Goal: Task Accomplishment & Management: Complete application form

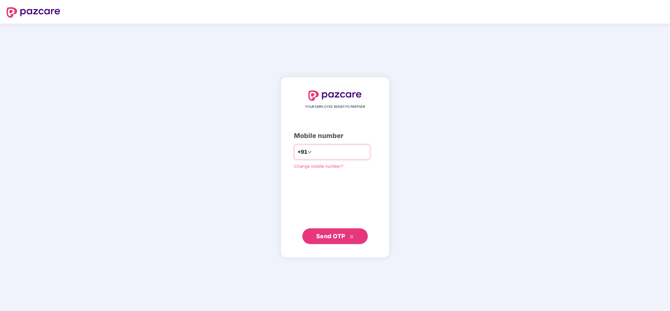
drag, startPoint x: 0, startPoint y: 0, endPoint x: 338, endPoint y: 156, distance: 372.6
click at [338, 156] on input "number" at bounding box center [340, 152] width 54 height 10
type input "**********"
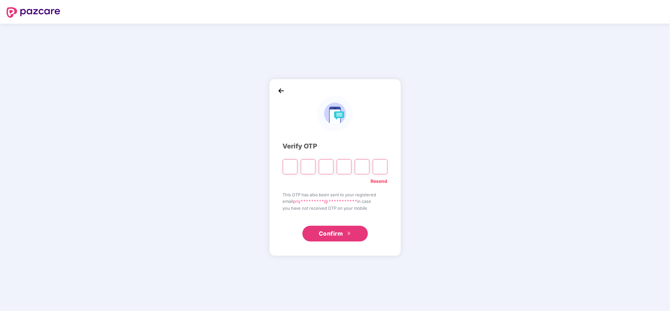
type input "*"
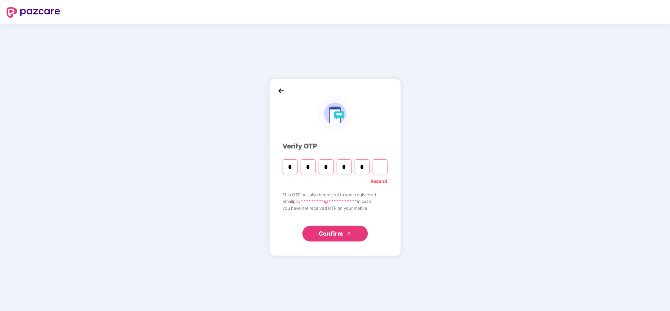
type input "*"
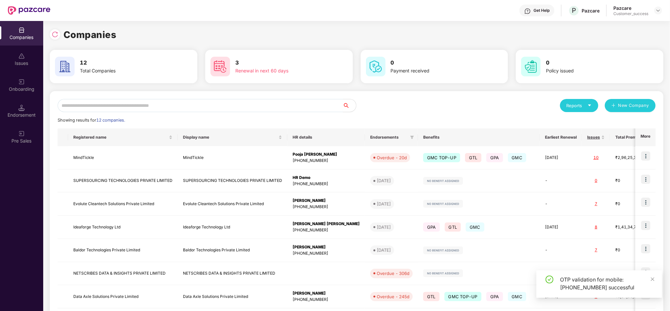
click at [180, 105] on input "text" at bounding box center [201, 105] width 286 height 13
click at [185, 104] on input "text" at bounding box center [201, 105] width 286 height 13
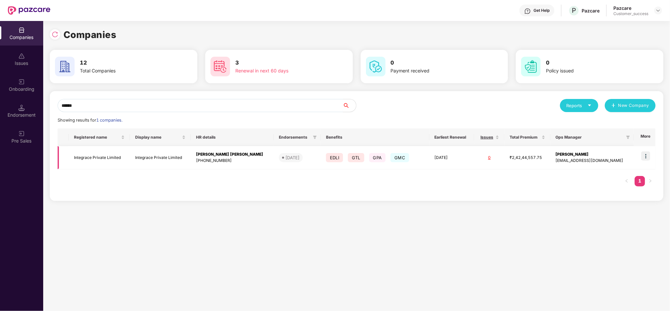
type input "******"
click at [648, 157] on img at bounding box center [646, 155] width 9 height 9
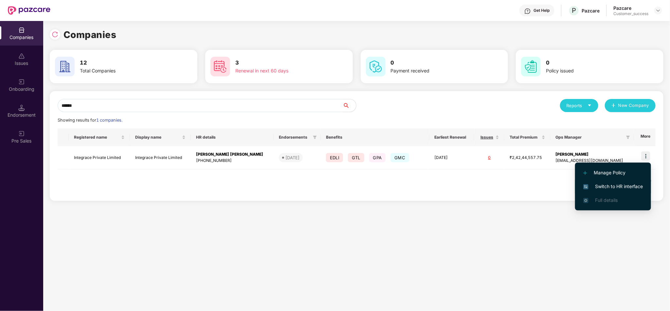
click at [610, 183] on span "Switch to HR interface" at bounding box center [614, 186] width 60 height 7
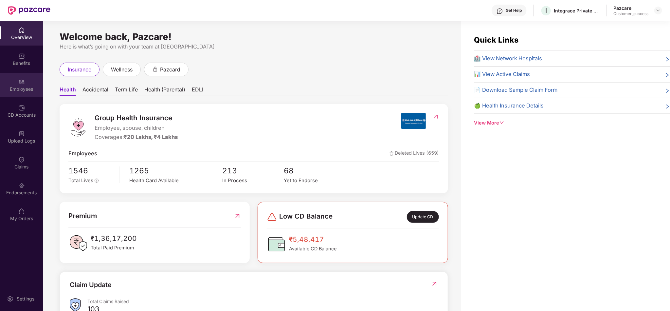
click at [19, 84] on img at bounding box center [21, 82] width 7 height 7
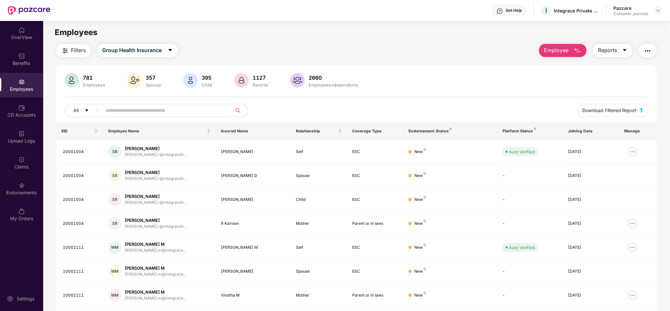
click at [409, 98] on div "781 Employees 357 Spouse 395 Child 1127 Parents 2660 Employees+dependents All D…" at bounding box center [356, 97] width 601 height 49
click at [195, 112] on input "text" at bounding box center [165, 110] width 118 height 10
paste input "********"
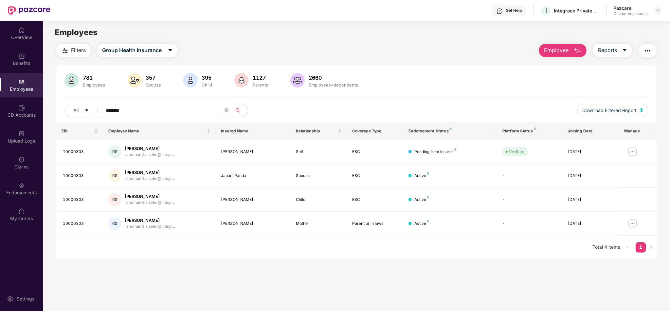
type input "********"
click at [569, 56] on button "Employee" at bounding box center [562, 50] width 47 height 13
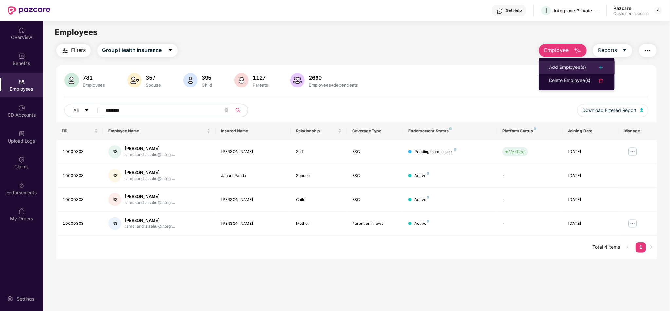
click at [584, 68] on div "Add Employee(s)" at bounding box center [567, 68] width 37 height 8
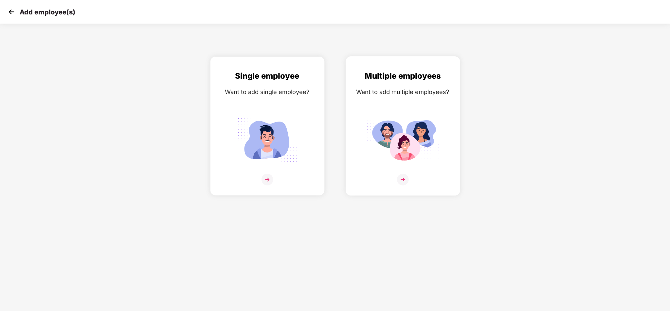
click at [393, 141] on img at bounding box center [402, 139] width 73 height 51
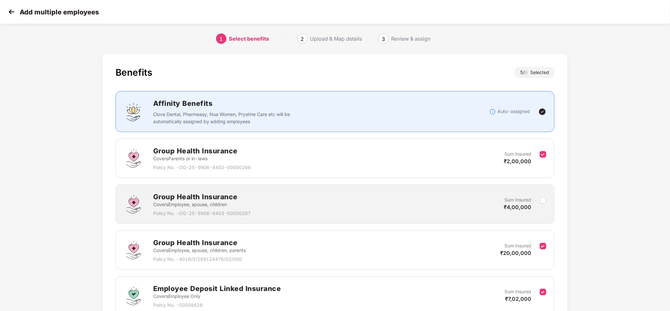
click at [547, 246] on div "Group Health Insurance Covers Employee, spouse, children, parents Policy No. - …" at bounding box center [335, 249] width 439 height 39
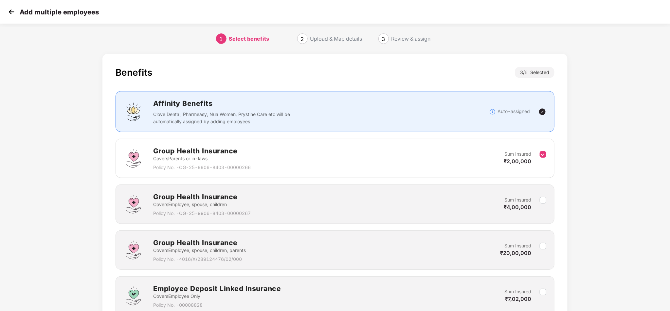
click at [566, 240] on div "Benefits 3 / 6 Selected Affinity Benefits Clove Dental, Pharmeasy, Nua Women, P…" at bounding box center [336, 262] width 466 height 416
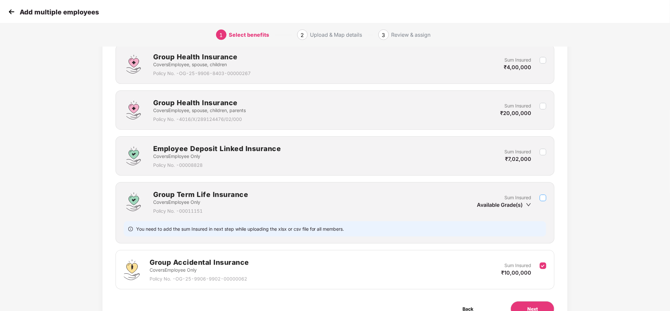
scroll to position [157, 0]
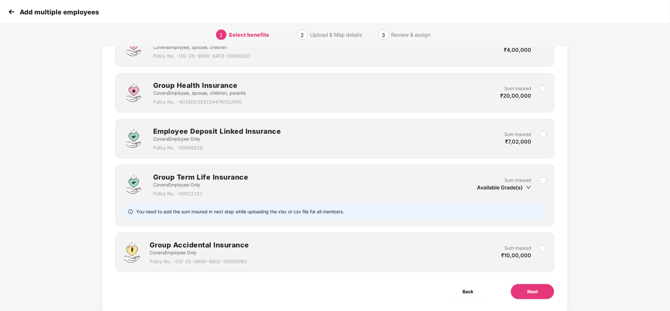
click at [666, 176] on div "Benefits 1 / 6 Selected Affinity Benefits Clove Dental, Pharmeasy, Nua Women, P…" at bounding box center [335, 111] width 670 height 436
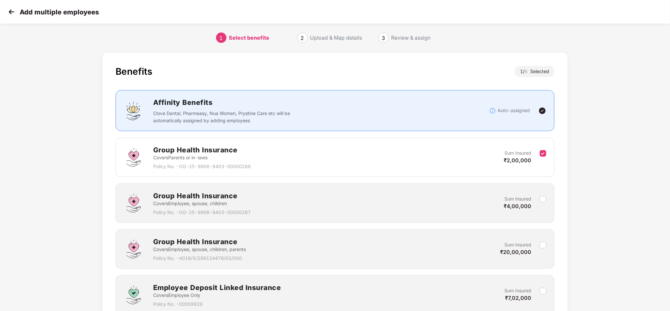
scroll to position [0, 0]
click at [622, 147] on div "Benefits 1 / 6 Selected Affinity Benefits Clove Dental, Pharmeasy, Nua Women, P…" at bounding box center [335, 268] width 670 height 436
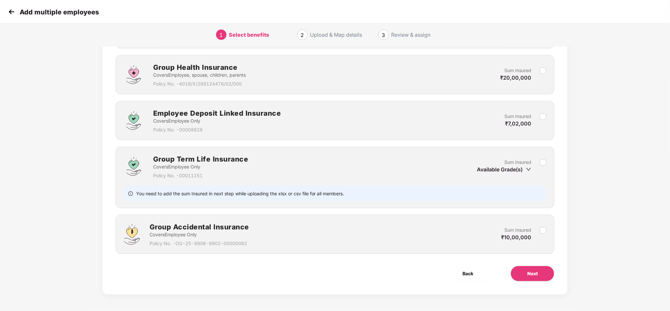
scroll to position [177, 0]
click at [540, 279] on button "Next" at bounding box center [533, 274] width 44 height 16
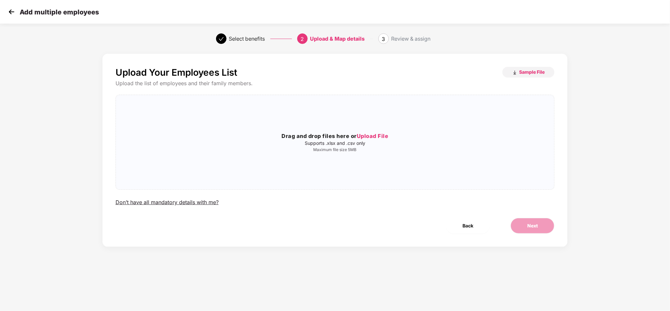
scroll to position [0, 0]
click at [520, 73] on span "Sample File" at bounding box center [532, 72] width 26 height 6
click at [334, 193] on div "Upload Your Employees List Sample File Upload the list of employees and their f…" at bounding box center [335, 136] width 439 height 139
click at [360, 142] on p "Supports .xlsx and .csv only" at bounding box center [335, 142] width 439 height 5
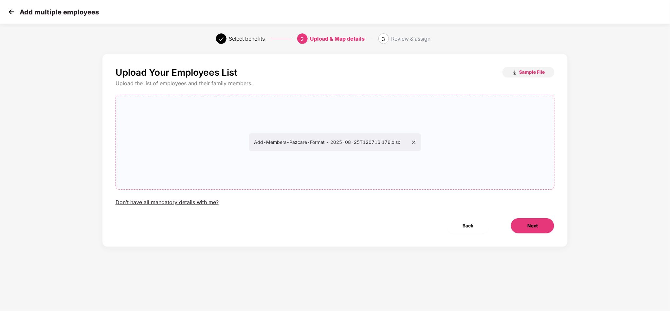
click at [541, 233] on button "Next" at bounding box center [533, 226] width 44 height 16
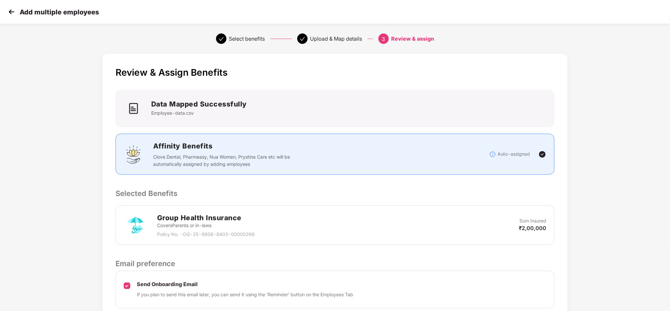
click at [632, 161] on div "Review & Assign Benefits Data Mapped Successfully Employee-data.csv Affinity Be…" at bounding box center [335, 207] width 670 height 315
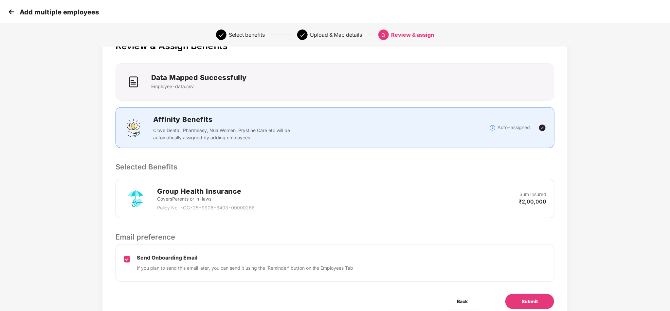
scroll to position [55, 0]
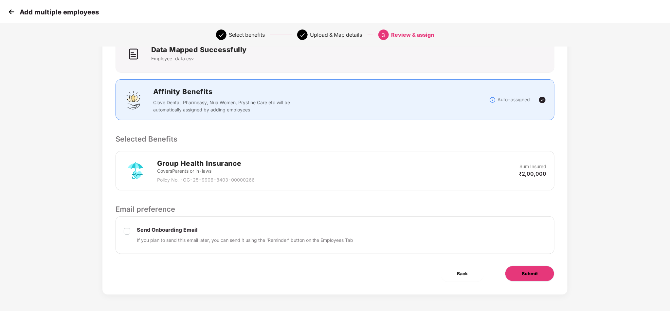
click at [528, 276] on span "Submit" at bounding box center [530, 273] width 16 height 7
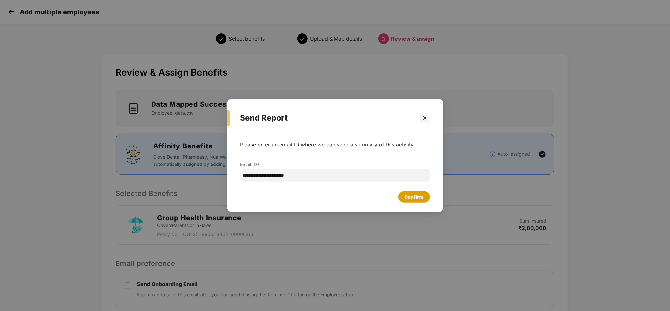
click at [417, 200] on div "Confirm" at bounding box center [414, 196] width 19 height 7
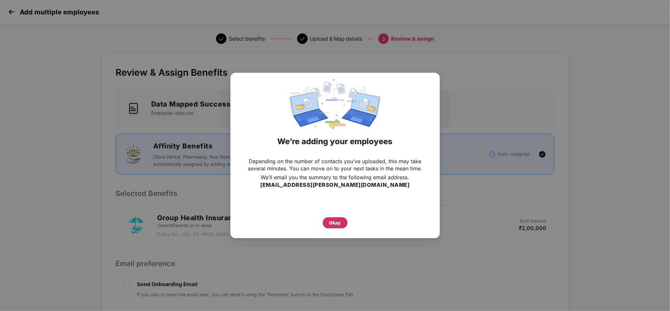
click at [336, 222] on div "Okay" at bounding box center [335, 222] width 12 height 7
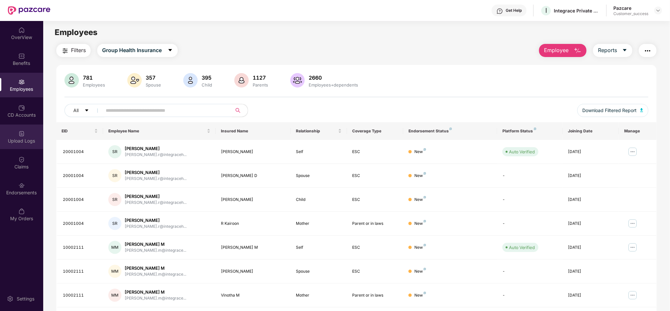
click at [19, 141] on div "Upload Logs" at bounding box center [21, 141] width 43 height 7
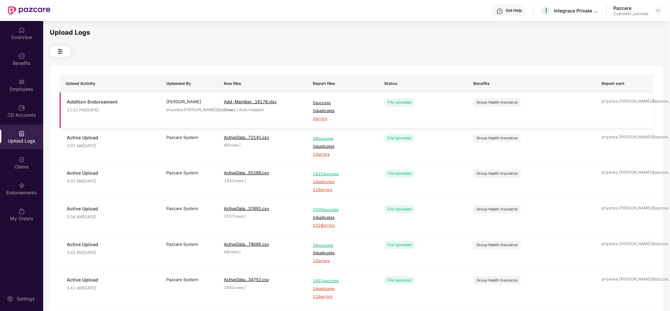
click at [321, 121] on span "2 errors" at bounding box center [343, 119] width 60 height 6
click at [24, 85] on div "Employees" at bounding box center [21, 85] width 43 height 25
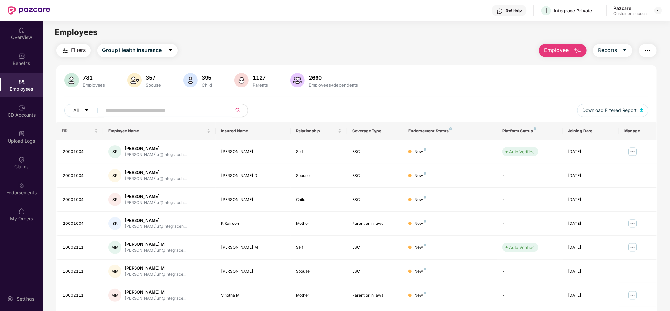
click at [220, 117] on div "All Download Filtered Report" at bounding box center [357, 113] width 584 height 18
click at [204, 108] on input "text" at bounding box center [165, 110] width 118 height 10
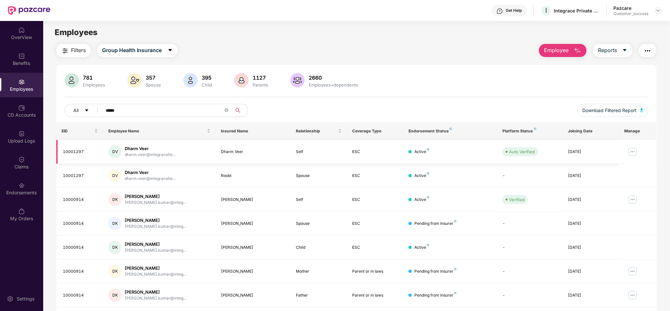
type input "*****"
click at [633, 150] on img at bounding box center [633, 151] width 10 height 10
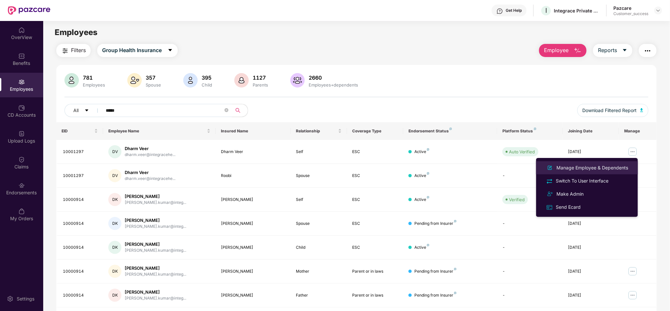
click at [609, 166] on div "Manage Employee & Dependents" at bounding box center [592, 167] width 74 height 7
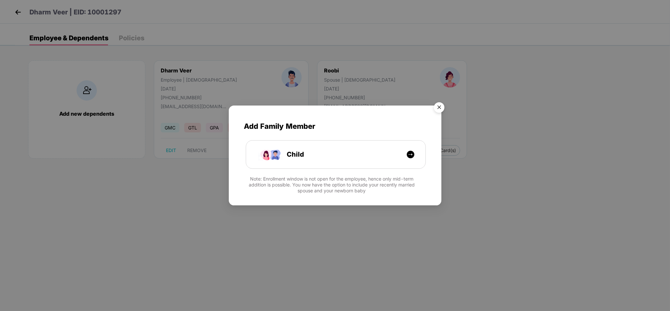
click at [440, 111] on img "Close" at bounding box center [439, 108] width 18 height 18
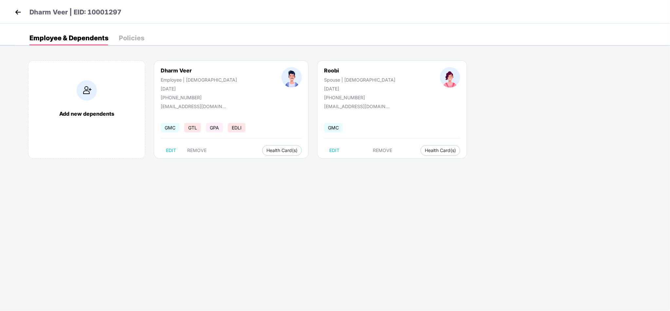
click at [20, 13] on img at bounding box center [18, 12] width 10 height 10
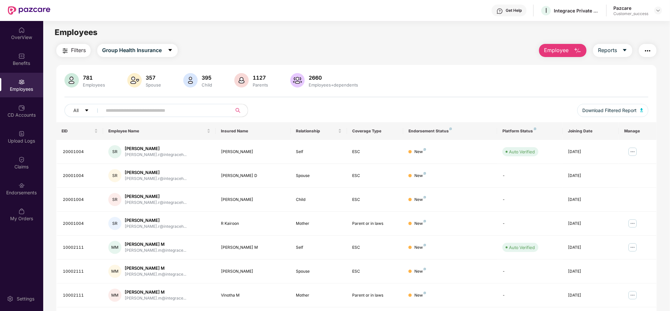
click at [569, 52] on button "Employee" at bounding box center [562, 50] width 47 height 13
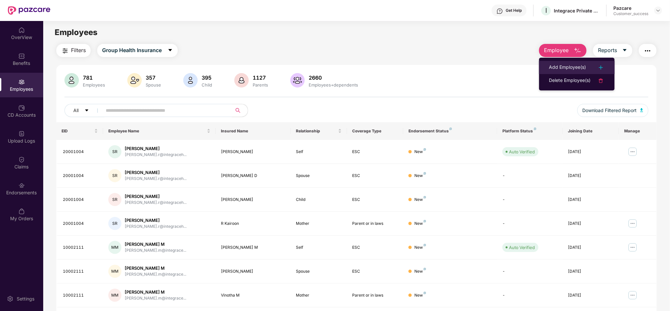
click at [583, 67] on div "Add Employee(s)" at bounding box center [567, 68] width 37 height 8
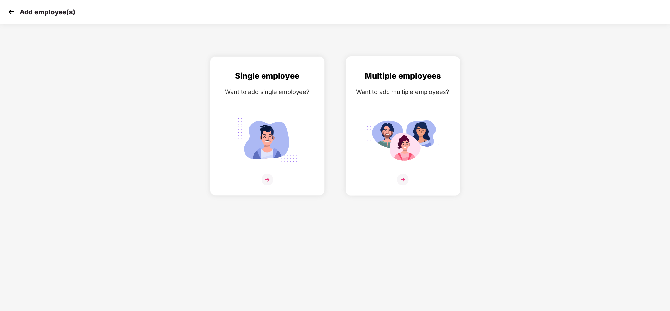
click at [390, 128] on img at bounding box center [402, 139] width 73 height 51
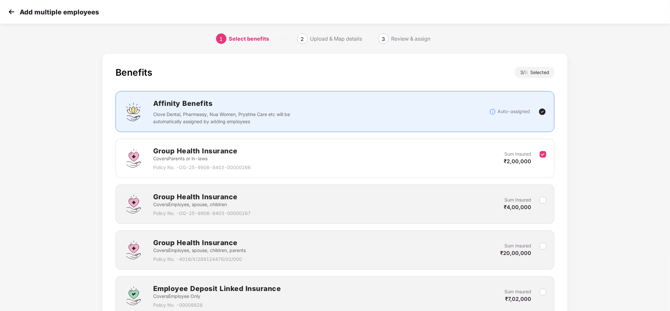
click at [639, 187] on div "Benefits 3 / 6 Selected Affinity Benefits Clove Dental, Pharmeasy, Nua Women, P…" at bounding box center [335, 268] width 670 height 436
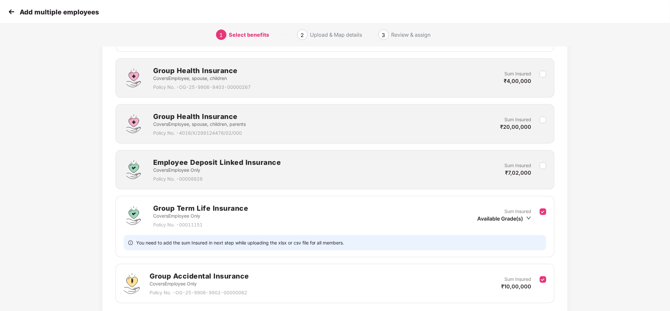
scroll to position [177, 0]
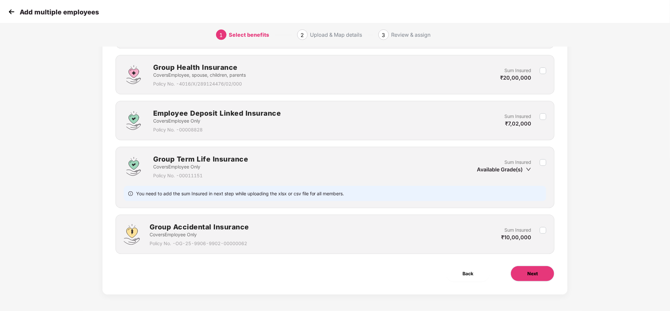
click at [534, 269] on button "Next" at bounding box center [533, 274] width 44 height 16
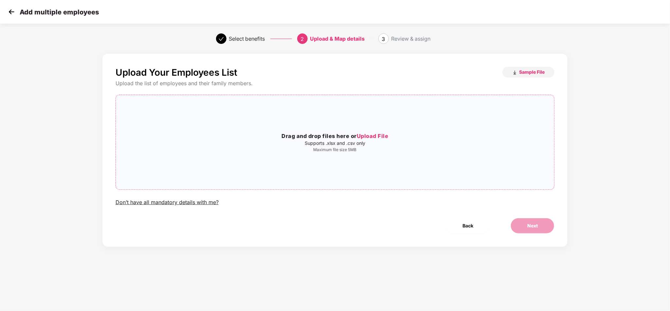
click at [416, 168] on div "Drag and drop files here or Upload File Supports .xlsx and .csv only Maximum fi…" at bounding box center [335, 142] width 439 height 84
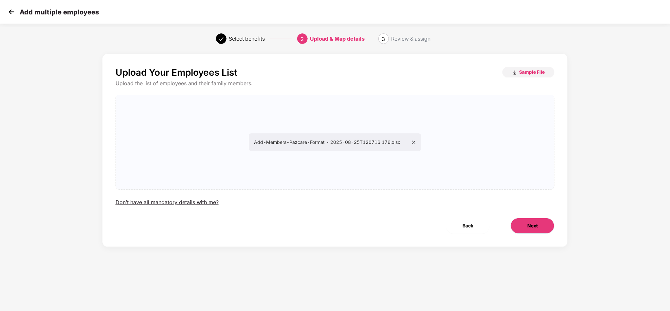
click at [543, 230] on button "Next" at bounding box center [533, 226] width 44 height 16
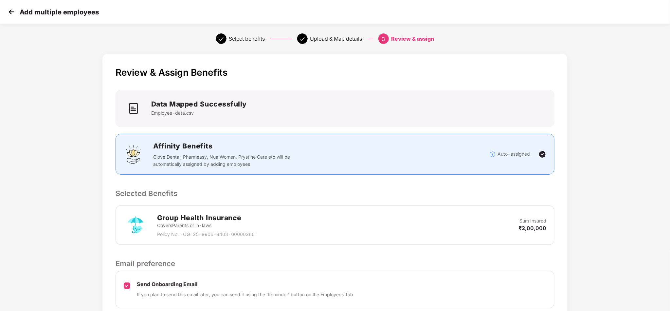
click at [657, 171] on div "Review & Assign Benefits Data Mapped Successfully Employee-data.csv Affinity Be…" at bounding box center [335, 207] width 670 height 315
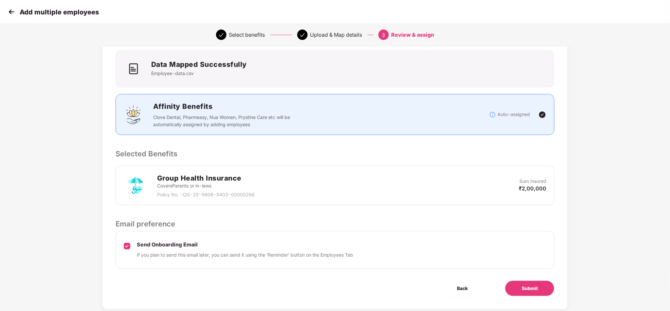
scroll to position [55, 0]
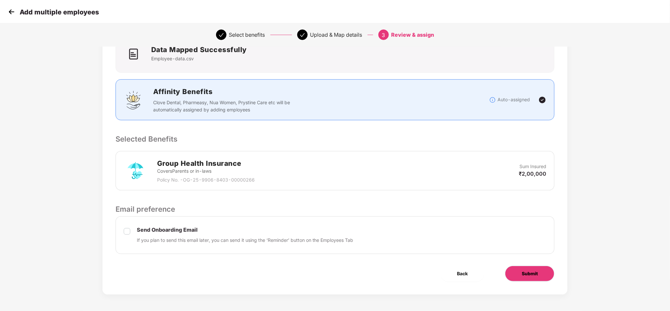
click at [533, 274] on span "Submit" at bounding box center [530, 273] width 16 height 7
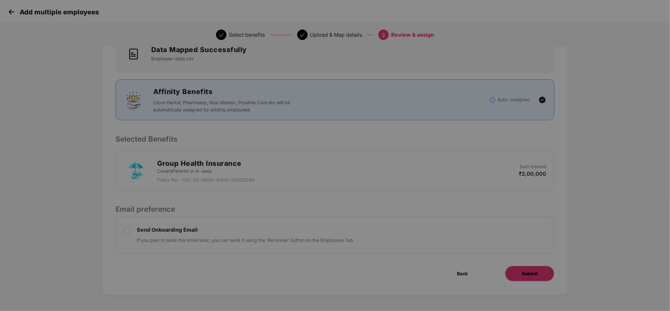
scroll to position [0, 0]
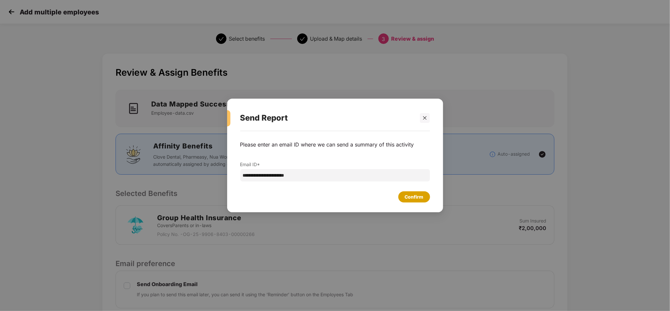
click at [406, 197] on div "Confirm" at bounding box center [414, 196] width 19 height 7
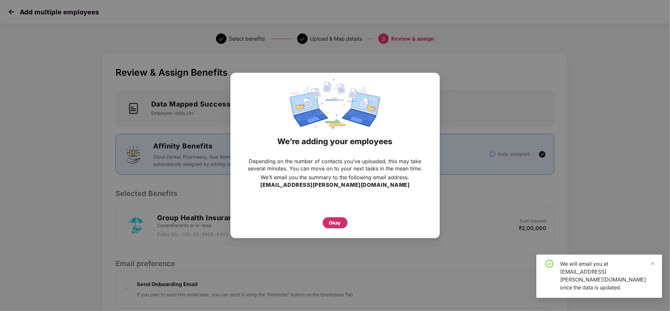
click at [329, 226] on div "Okay" at bounding box center [335, 222] width 25 height 11
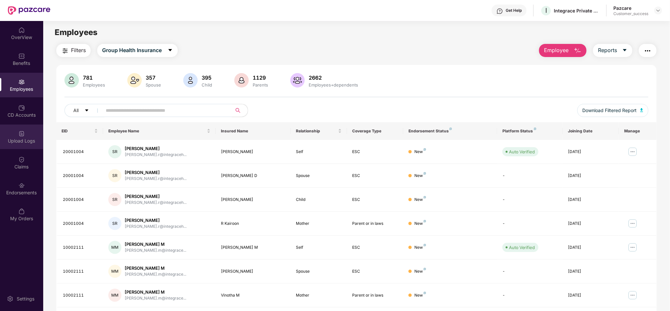
click at [25, 136] on div "Upload Logs" at bounding box center [21, 136] width 43 height 25
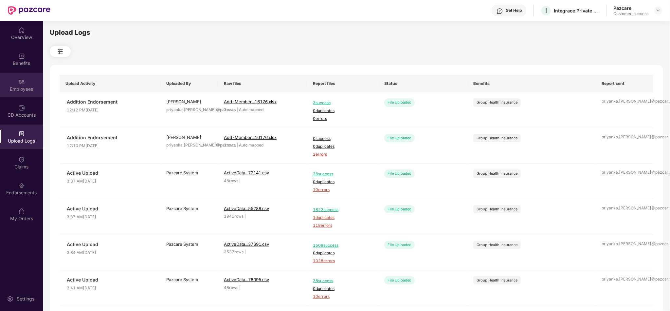
click at [19, 90] on div "Employees" at bounding box center [21, 89] width 43 height 7
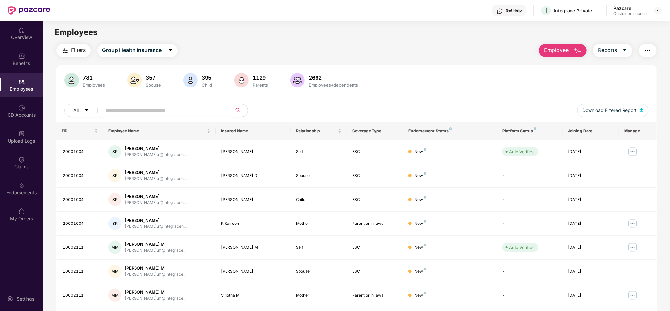
click at [164, 110] on input "text" at bounding box center [165, 110] width 118 height 10
paste input "**********"
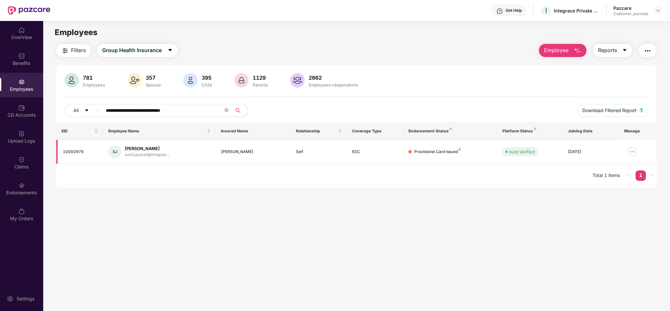
type input "**********"
click at [632, 153] on img at bounding box center [633, 151] width 10 height 10
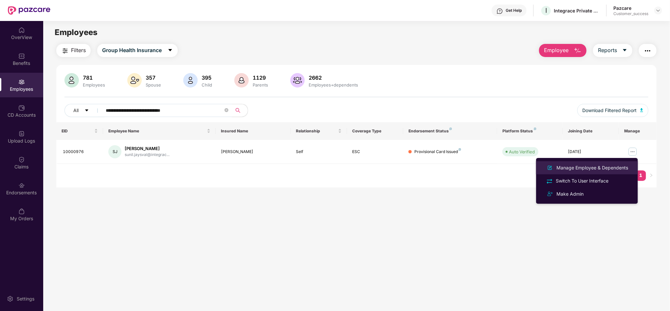
click at [608, 169] on div "Manage Employee & Dependents" at bounding box center [592, 167] width 74 height 7
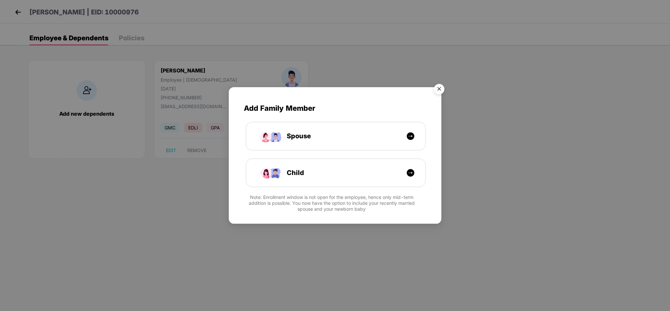
click at [438, 90] on img "Close" at bounding box center [439, 90] width 18 height 18
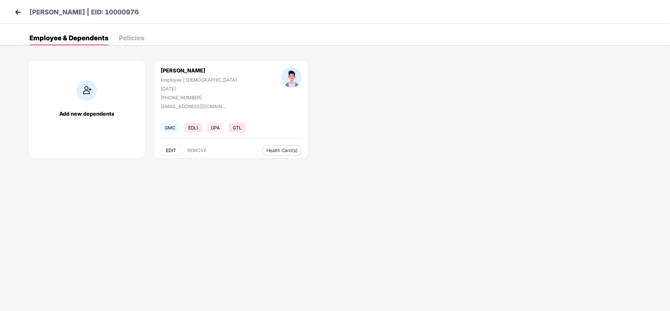
click at [167, 150] on span "EDIT" at bounding box center [171, 150] width 10 height 5
select select "****"
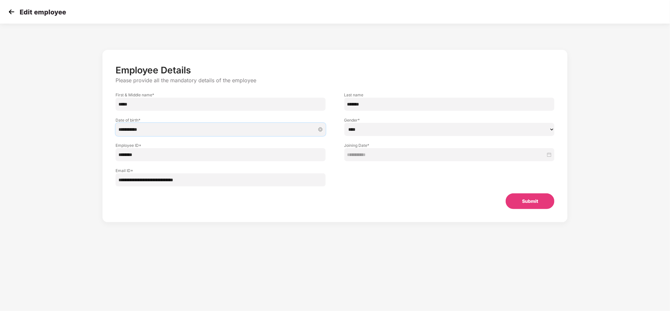
click at [215, 127] on input "**********" at bounding box center [218, 129] width 198 height 7
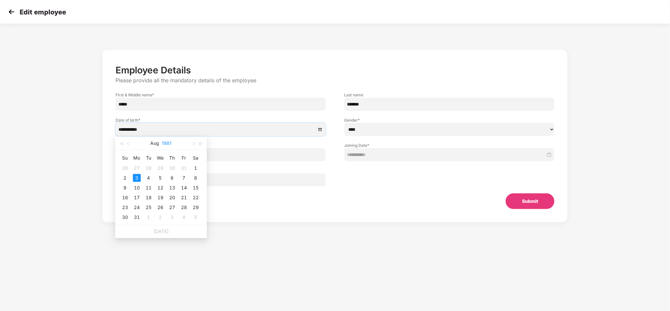
click at [162, 145] on button "1981" at bounding box center [167, 143] width 10 height 13
click at [199, 140] on button "button" at bounding box center [200, 143] width 7 height 13
click at [193, 165] on td "1991" at bounding box center [190, 161] width 29 height 22
click at [156, 205] on div "Aug" at bounding box center [161, 204] width 20 height 8
type input "**********"
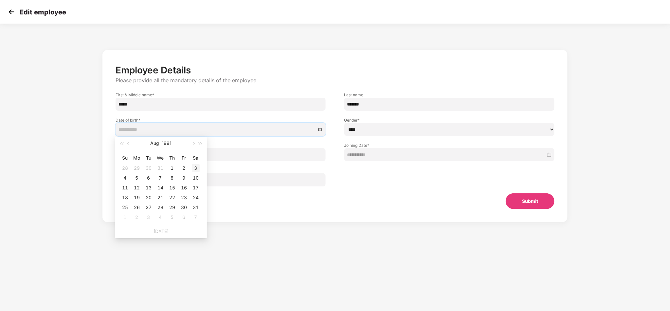
click at [196, 168] on div "3" at bounding box center [196, 168] width 8 height 8
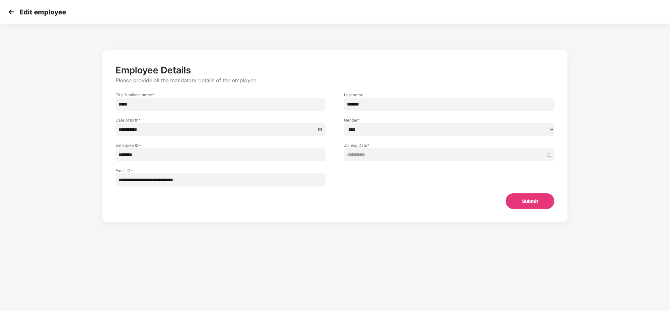
click at [525, 199] on button "Submit" at bounding box center [530, 201] width 49 height 16
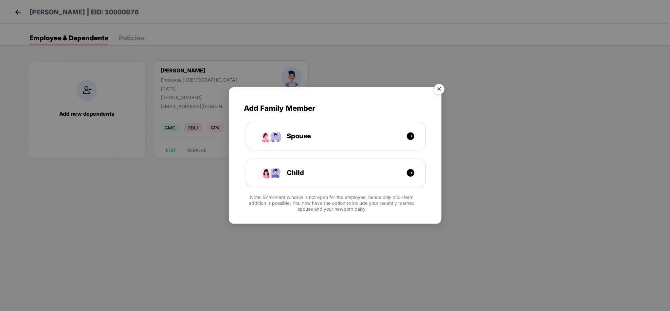
click at [435, 94] on img "Close" at bounding box center [439, 90] width 18 height 18
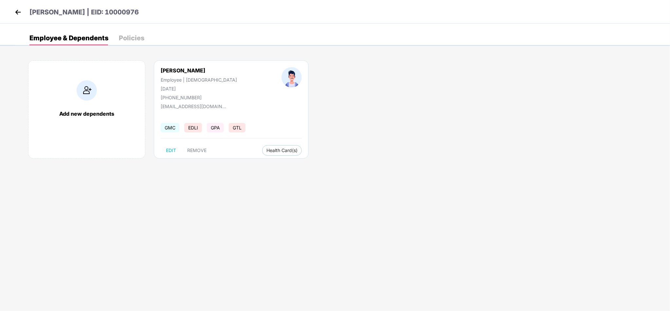
click at [18, 12] on img at bounding box center [18, 12] width 10 height 10
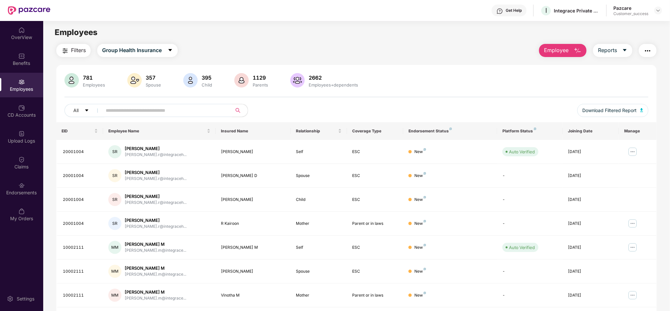
click at [133, 112] on input "text" at bounding box center [165, 110] width 118 height 10
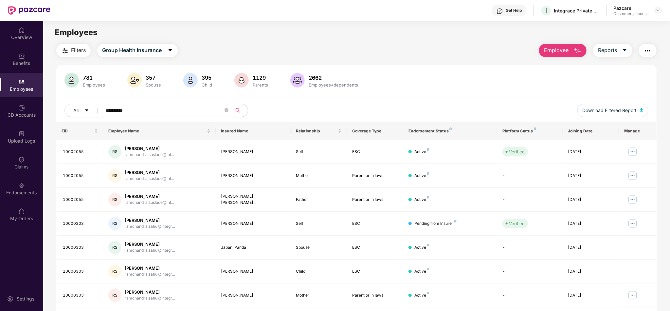
type input "**********"
click at [632, 223] on img at bounding box center [633, 223] width 10 height 10
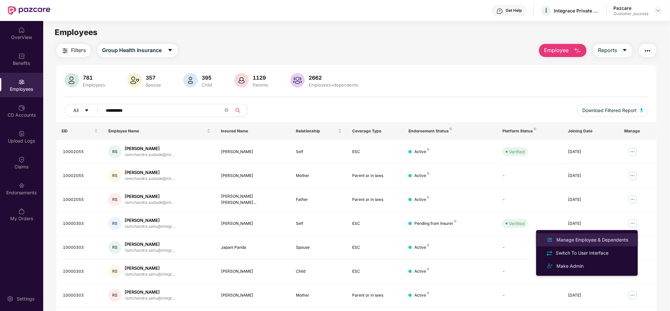
click at [592, 243] on div "Manage Employee & Dependents" at bounding box center [592, 239] width 74 height 7
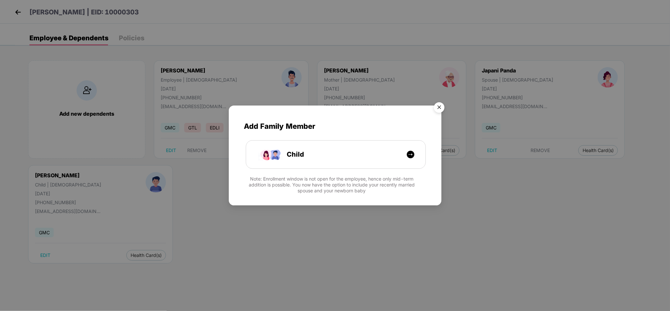
click at [440, 110] on img "Close" at bounding box center [439, 108] width 18 height 18
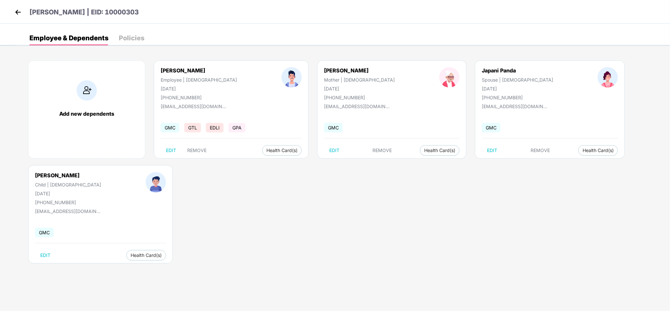
click at [131, 10] on p "Ram chandra Sahu | EID: 10000303" at bounding box center [83, 12] width 109 height 10
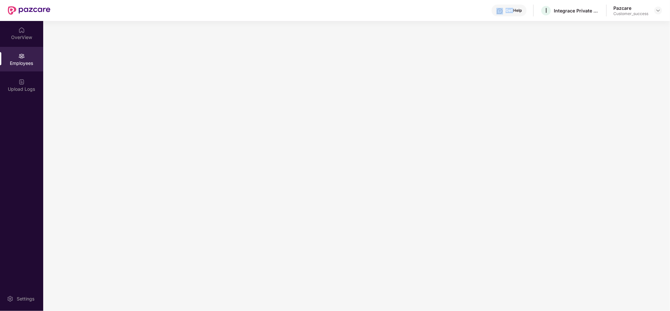
click at [131, 10] on div "Get Help I Integrace Private Limited Pazcare Customer_success" at bounding box center [356, 10] width 612 height 21
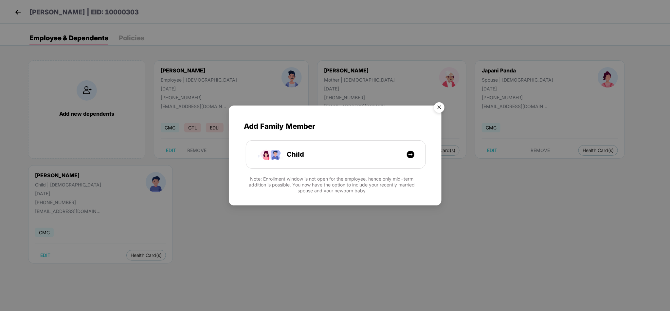
click at [437, 106] on img "Close" at bounding box center [439, 108] width 18 height 18
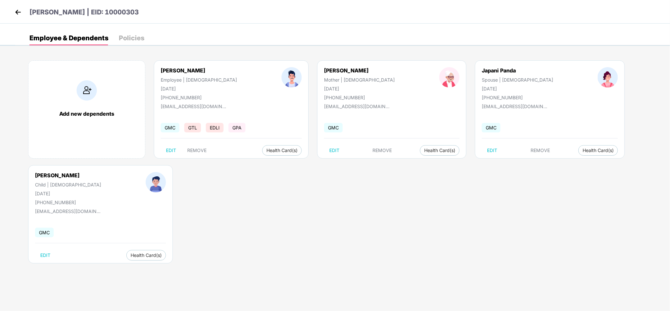
drag, startPoint x: 152, startPoint y: 12, endPoint x: 112, endPoint y: 18, distance: 40.8
click at [112, 18] on div "Ram chandra Sahu | EID: 10000303" at bounding box center [335, 12] width 670 height 24
copy p "10000303"
click at [23, 15] on header "Ram chandra Sahu | EID: 10000303" at bounding box center [76, 13] width 126 height 12
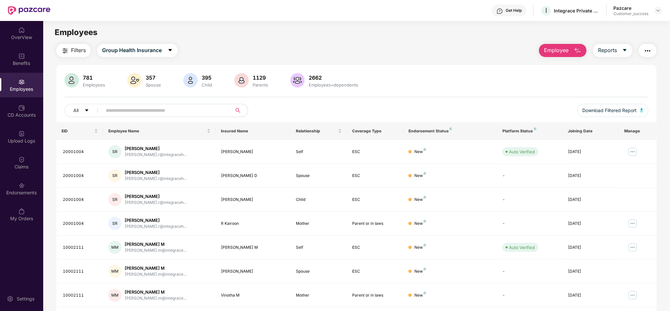
click at [646, 56] on button "button" at bounding box center [648, 50] width 18 height 13
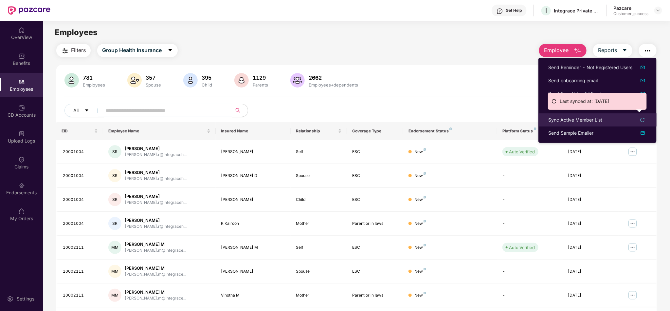
click at [578, 120] on div "Sync Active Member List" at bounding box center [576, 119] width 54 height 7
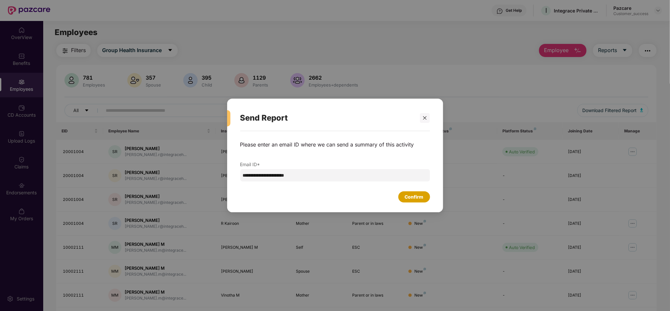
click at [418, 199] on div "Confirm" at bounding box center [414, 196] width 19 height 7
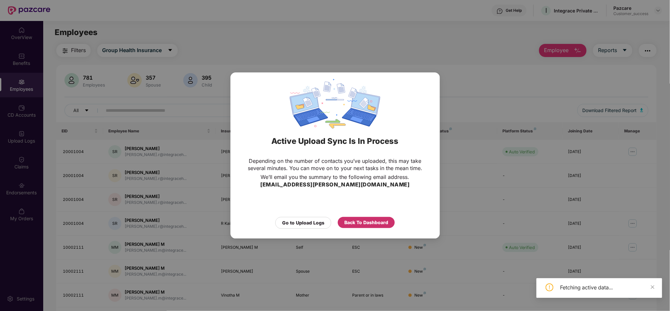
click at [371, 221] on div "Back To Dashboard" at bounding box center [367, 222] width 44 height 7
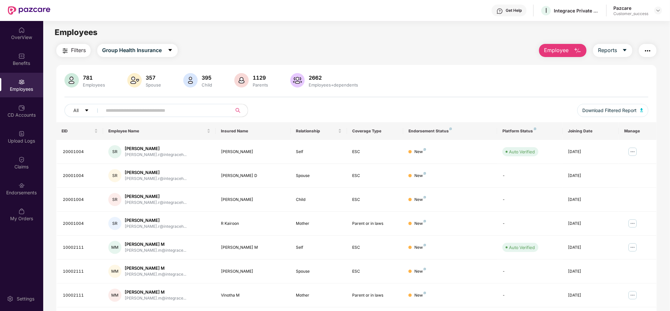
click at [207, 33] on div "Employees" at bounding box center [356, 32] width 627 height 12
click at [658, 12] on img at bounding box center [658, 10] width 5 height 5
click at [631, 29] on div "Switch to partner view" at bounding box center [628, 25] width 85 height 13
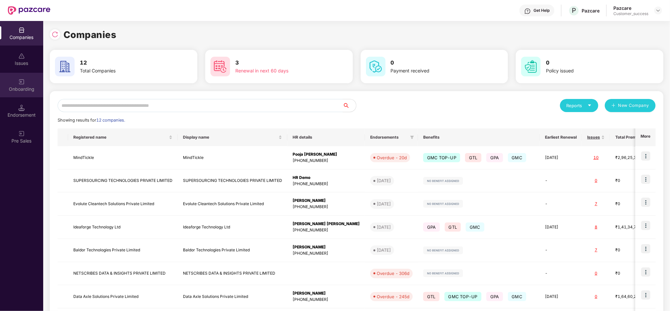
click at [17, 81] on div "Onboarding" at bounding box center [21, 85] width 43 height 25
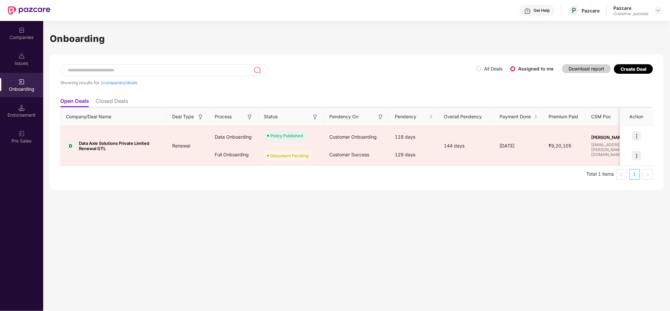
click at [26, 35] on div "Companies" at bounding box center [21, 37] width 43 height 7
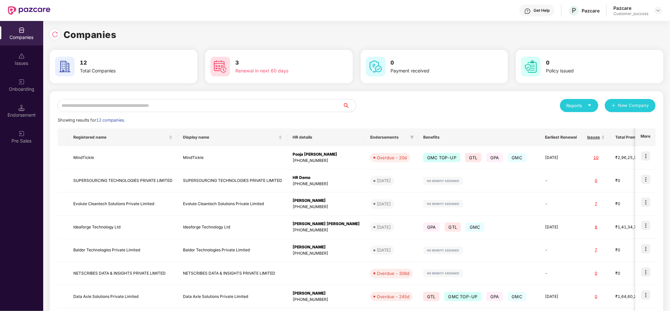
click at [194, 30] on div "Companies" at bounding box center [357, 35] width 614 height 14
click at [199, 32] on div "Companies" at bounding box center [357, 35] width 614 height 14
click at [223, 161] on td "MindTickle" at bounding box center [233, 157] width 110 height 23
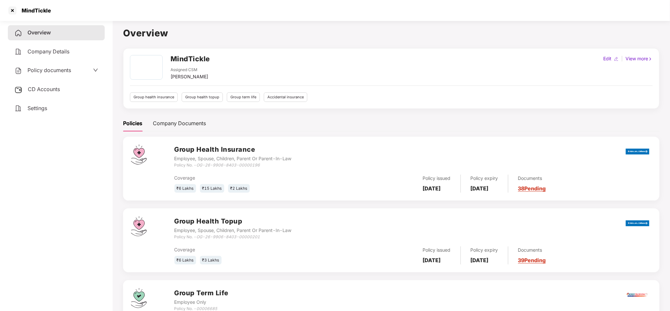
drag, startPoint x: 73, startPoint y: 64, endPoint x: 70, endPoint y: 69, distance: 5.7
click at [70, 69] on div "Policy documents" at bounding box center [56, 70] width 97 height 15
click at [70, 69] on span "Policy documents" at bounding box center [50, 70] width 44 height 7
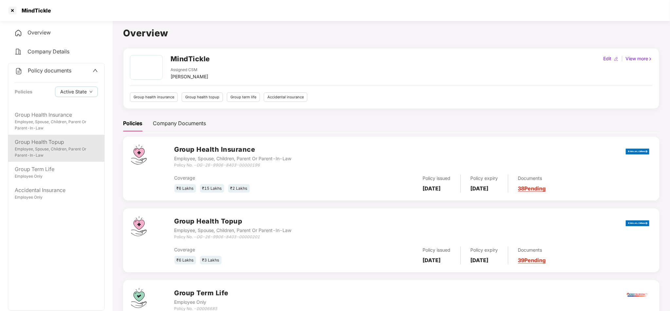
click at [52, 146] on div "Employee, Spouse, Children, Parent Or Parent-In-Law" at bounding box center [56, 152] width 83 height 12
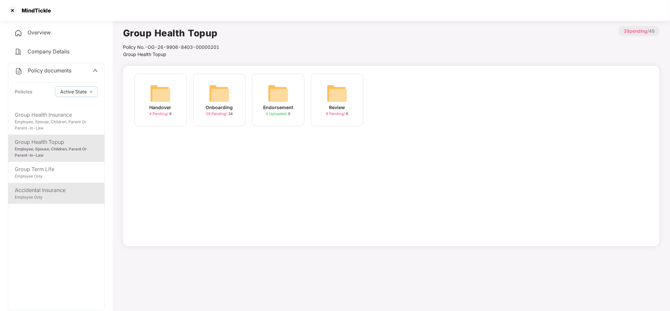
click at [50, 183] on div "Accidental Insurance Employee Only" at bounding box center [56, 193] width 96 height 21
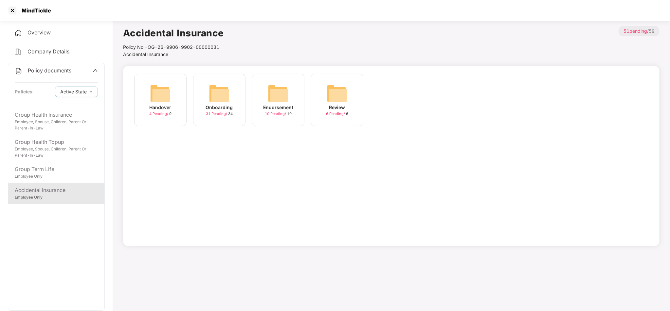
click at [237, 111] on div "Onboarding 31 Pending / 34" at bounding box center [219, 100] width 52 height 52
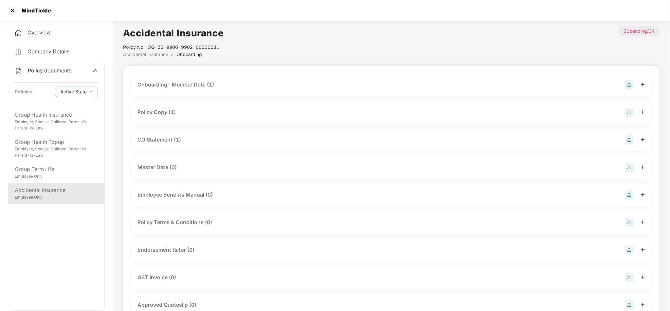
click at [329, 164] on div "Master Data (0)" at bounding box center [392, 167] width 508 height 9
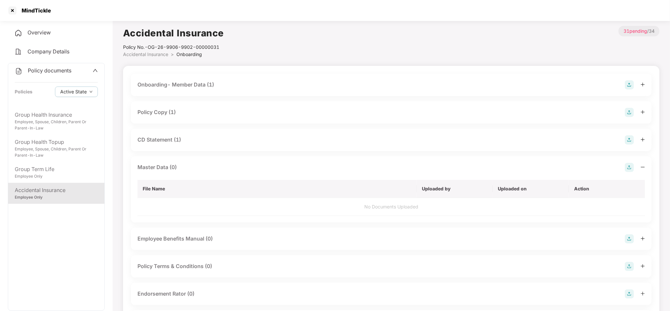
click at [630, 168] on img at bounding box center [629, 167] width 9 height 9
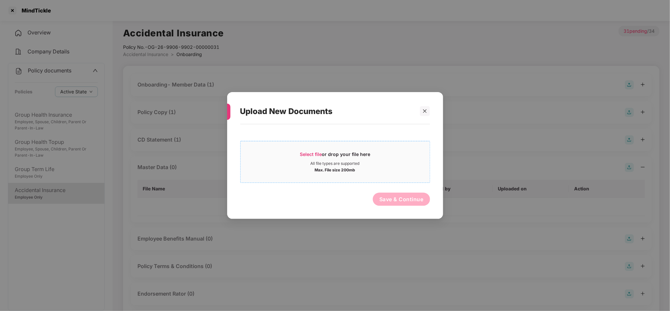
click at [360, 159] on div "Select file or drop your file here" at bounding box center [335, 156] width 70 height 10
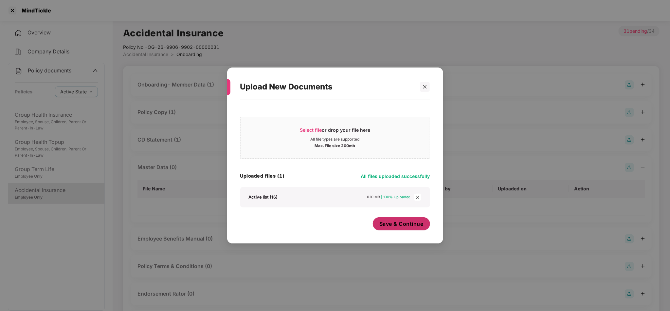
click at [415, 219] on button "Save & Continue" at bounding box center [401, 223] width 57 height 13
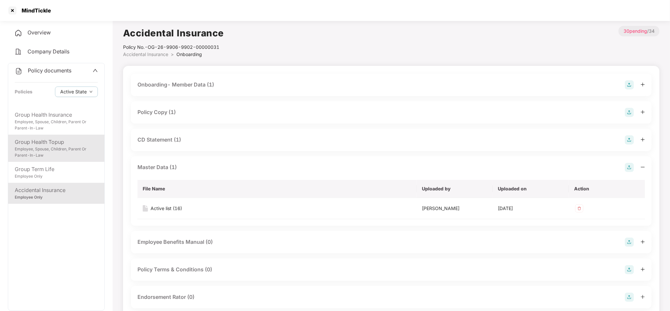
click at [63, 146] on div "Employee, Spouse, Children, Parent Or Parent-In-Law" at bounding box center [56, 152] width 83 height 12
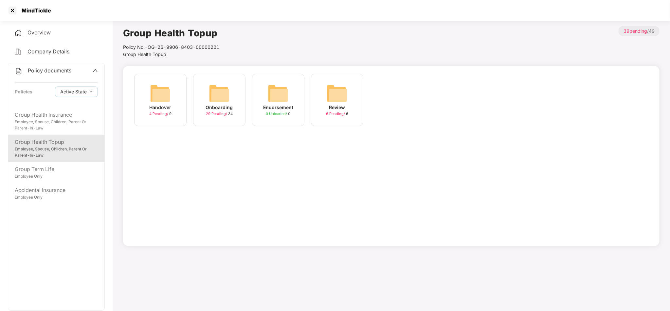
click at [215, 111] on span "29 Pending /" at bounding box center [217, 113] width 22 height 5
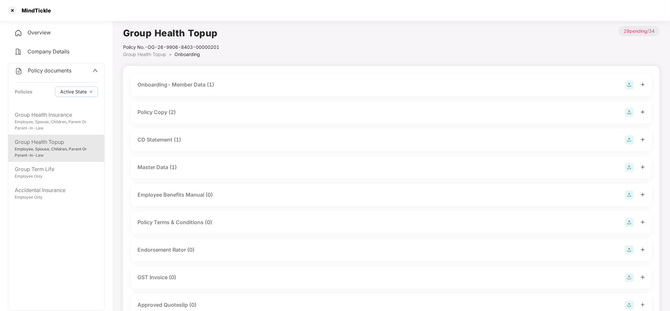
click at [208, 247] on div "Endorsement Rator (0)" at bounding box center [392, 249] width 508 height 9
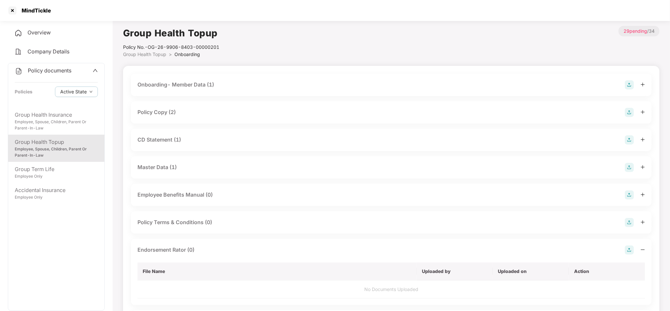
click at [632, 247] on img at bounding box center [629, 249] width 9 height 9
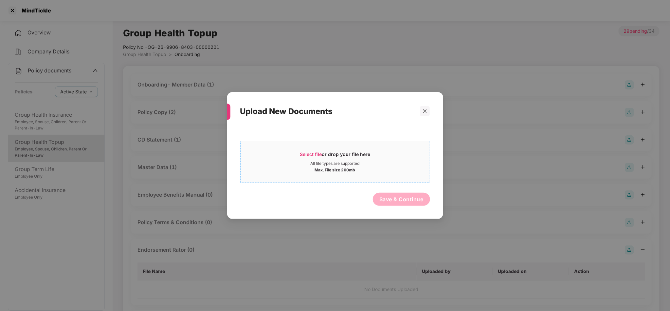
click at [380, 174] on span "Select file or drop your file here All file types are supported Max. File size …" at bounding box center [335, 161] width 189 height 31
click at [355, 166] on div "Max. File size 200mb" at bounding box center [335, 169] width 41 height 7
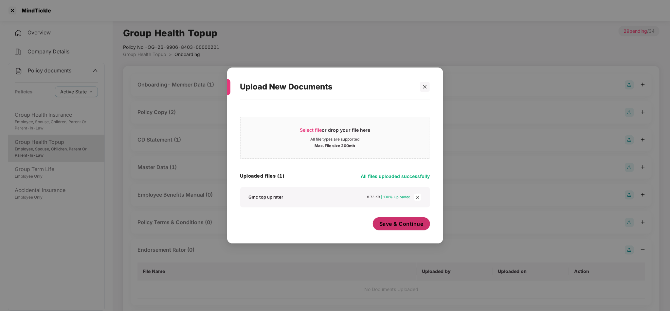
click at [418, 227] on span "Save & Continue" at bounding box center [402, 223] width 44 height 7
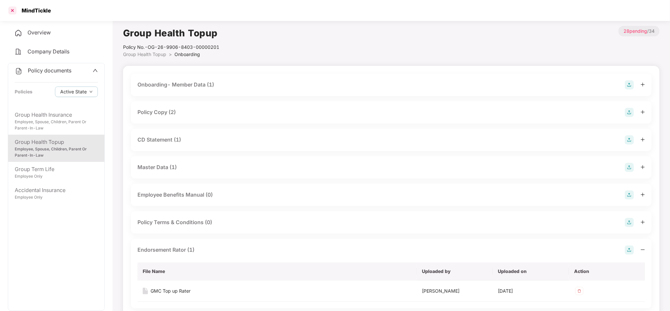
click at [14, 10] on div at bounding box center [12, 10] width 10 height 10
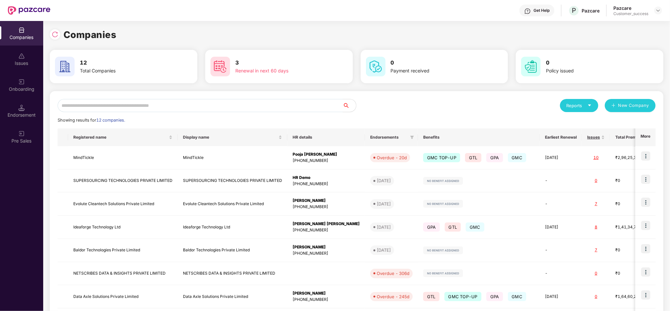
click at [261, 19] on div "Get Help P Pazcare Pazcare Customer_success" at bounding box center [356, 10] width 612 height 21
